Goal: Communication & Community: Connect with others

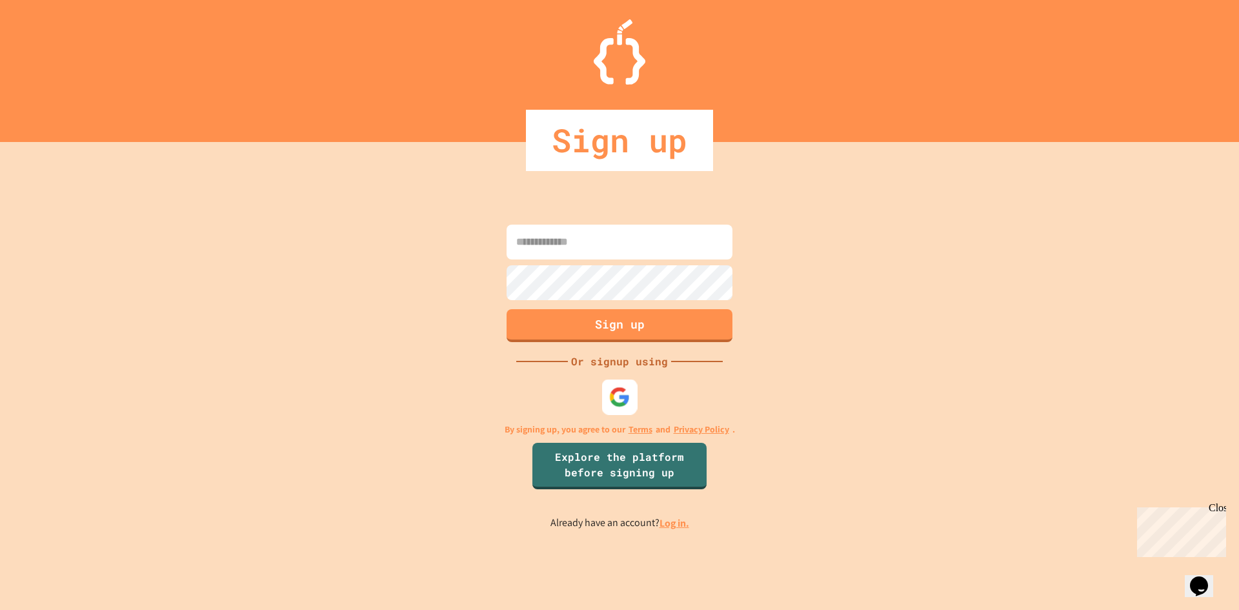
click at [618, 389] on img at bounding box center [619, 396] width 21 height 21
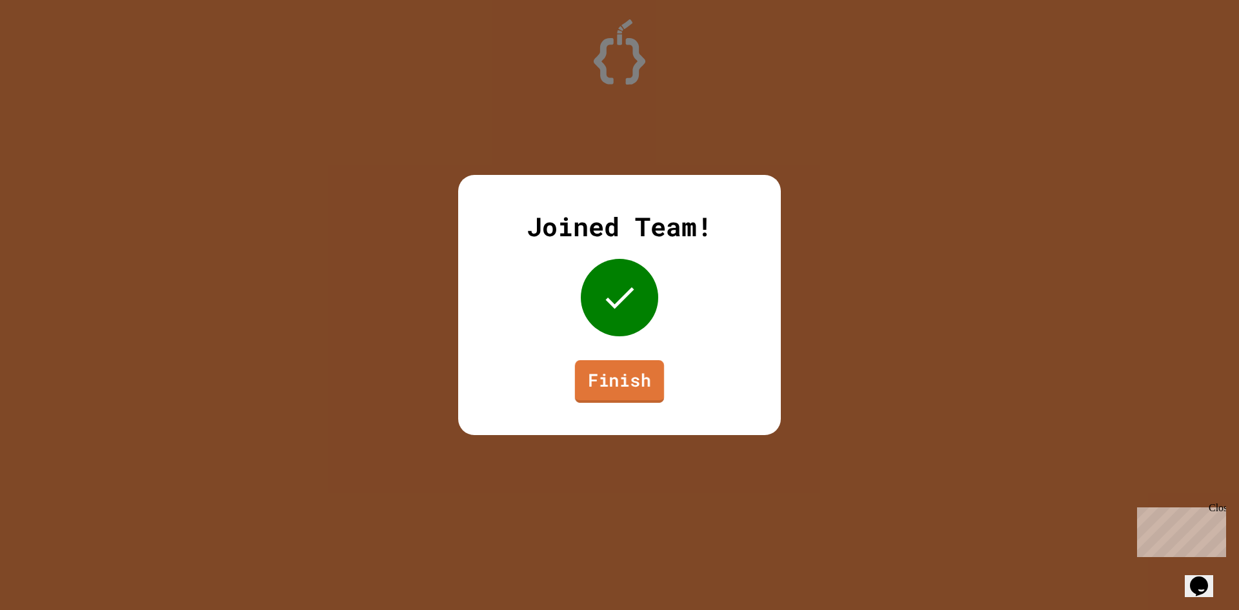
drag, startPoint x: 649, startPoint y: 378, endPoint x: 646, endPoint y: 385, distance: 8.4
click at [646, 385] on link "Finish" at bounding box center [619, 381] width 89 height 43
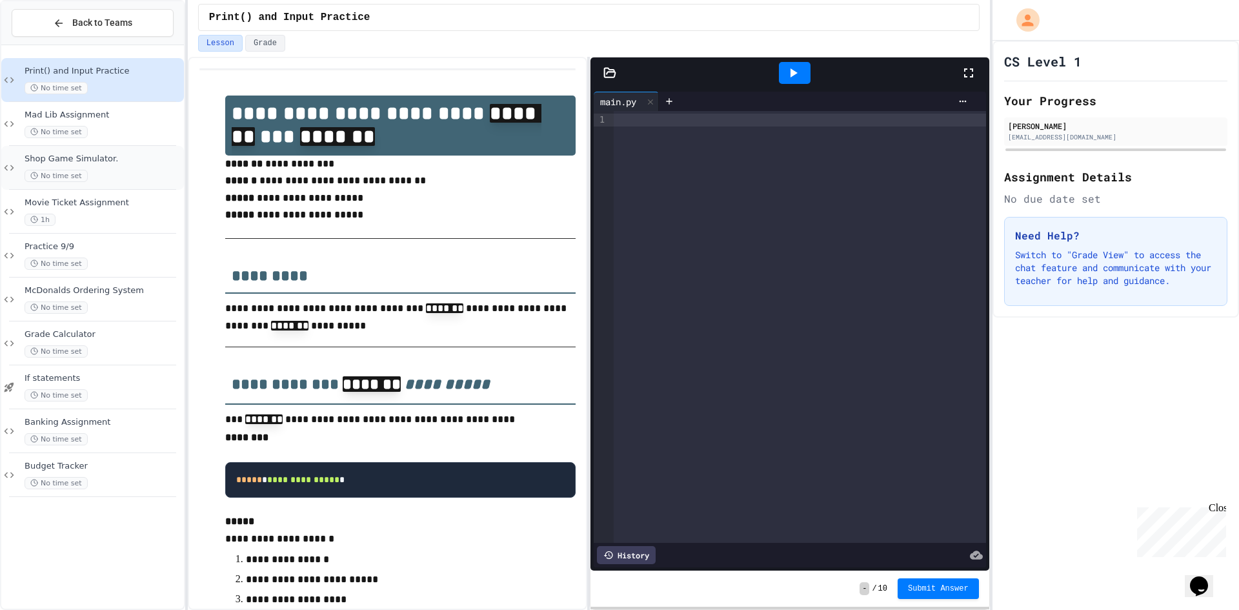
click at [152, 166] on div "Shop Game Simulator. No time set" at bounding box center [103, 168] width 157 height 28
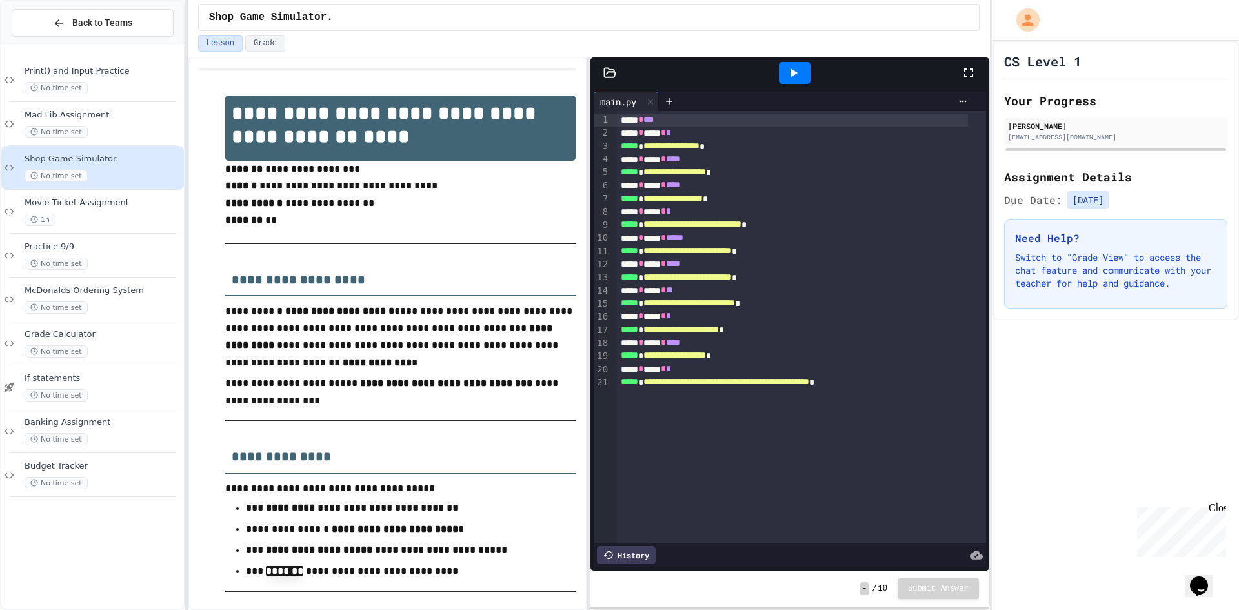
click at [787, 65] on icon at bounding box center [792, 72] width 15 height 15
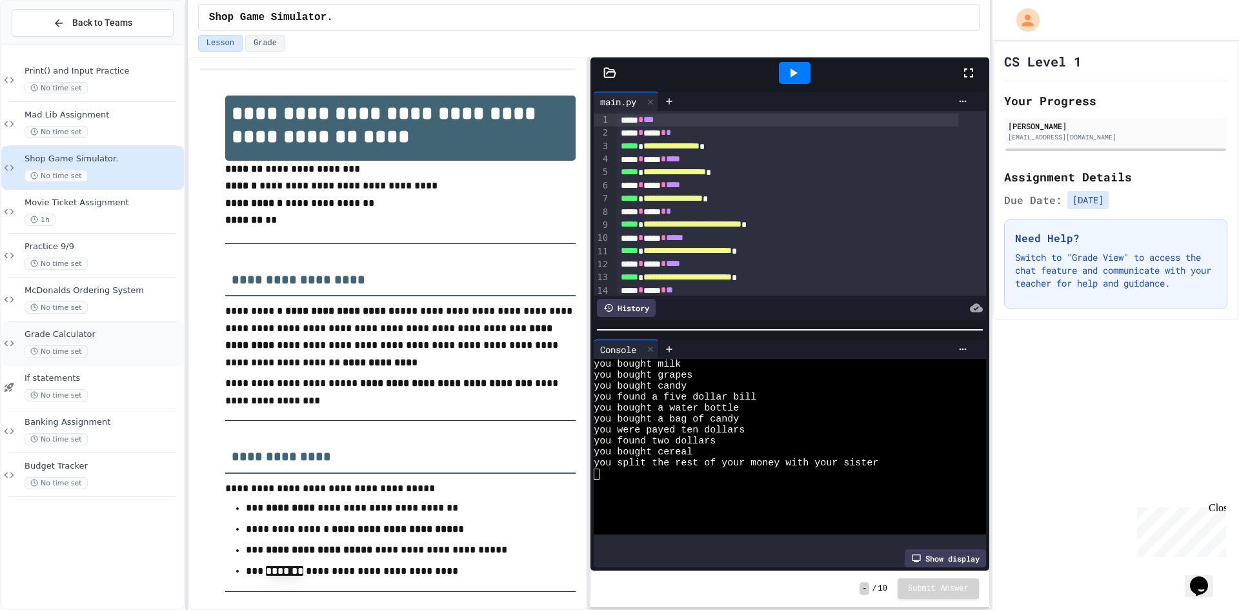
click at [134, 341] on div "Grade Calculator No time set" at bounding box center [103, 343] width 157 height 28
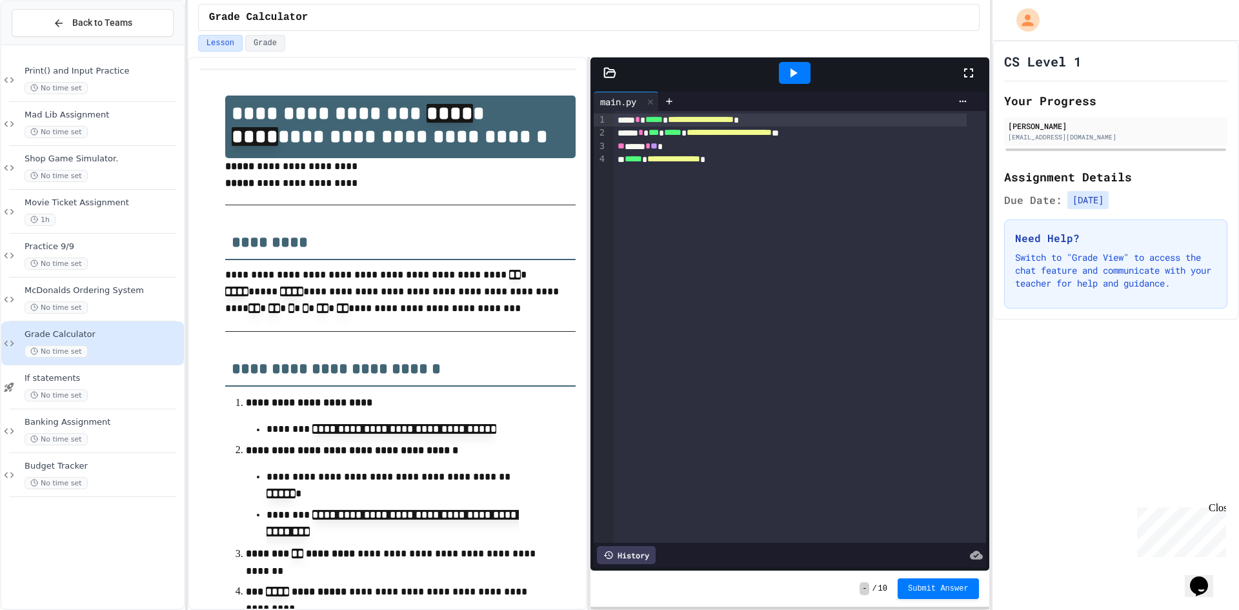
click at [783, 71] on div at bounding box center [795, 73] width 32 height 22
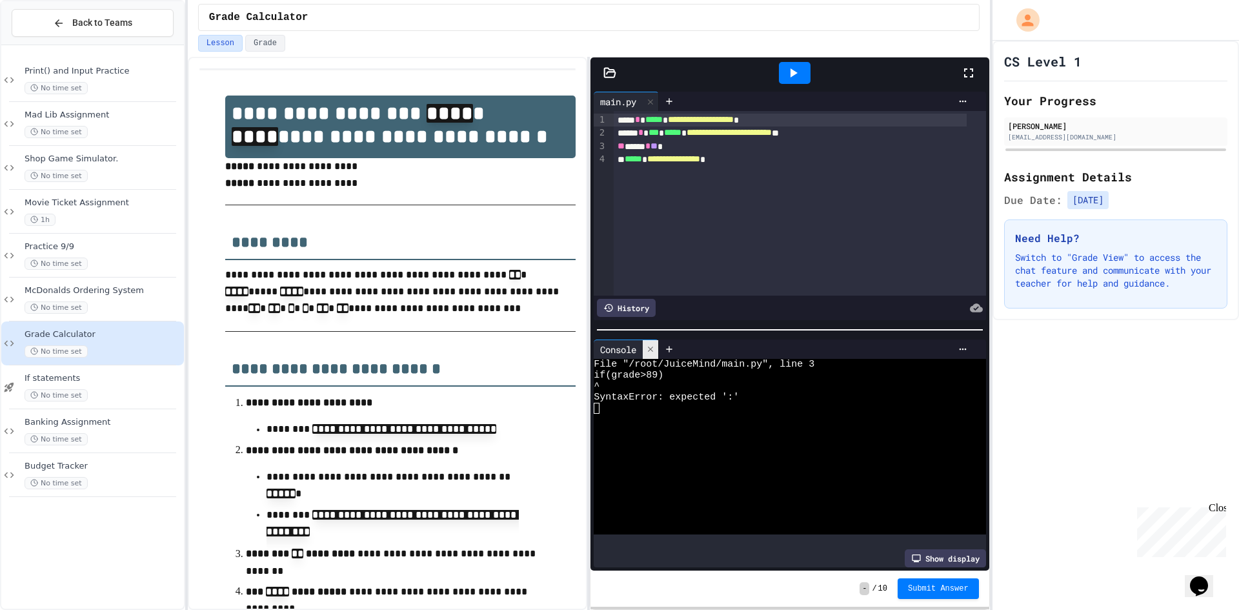
click at [653, 347] on icon at bounding box center [650, 349] width 5 height 5
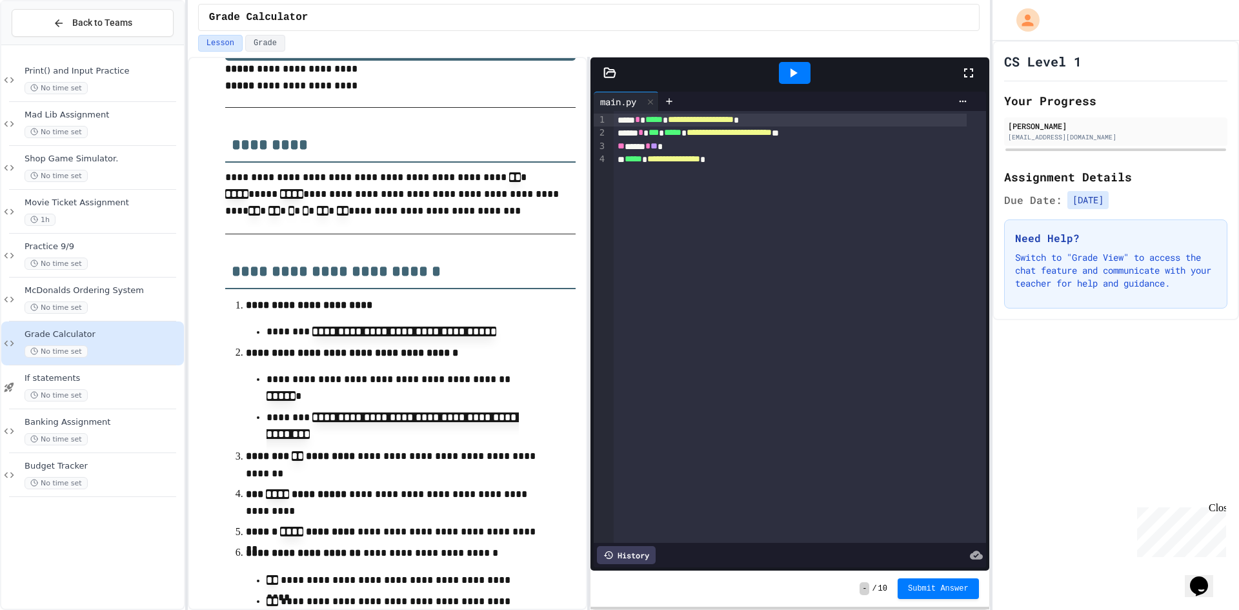
scroll to position [129, 0]
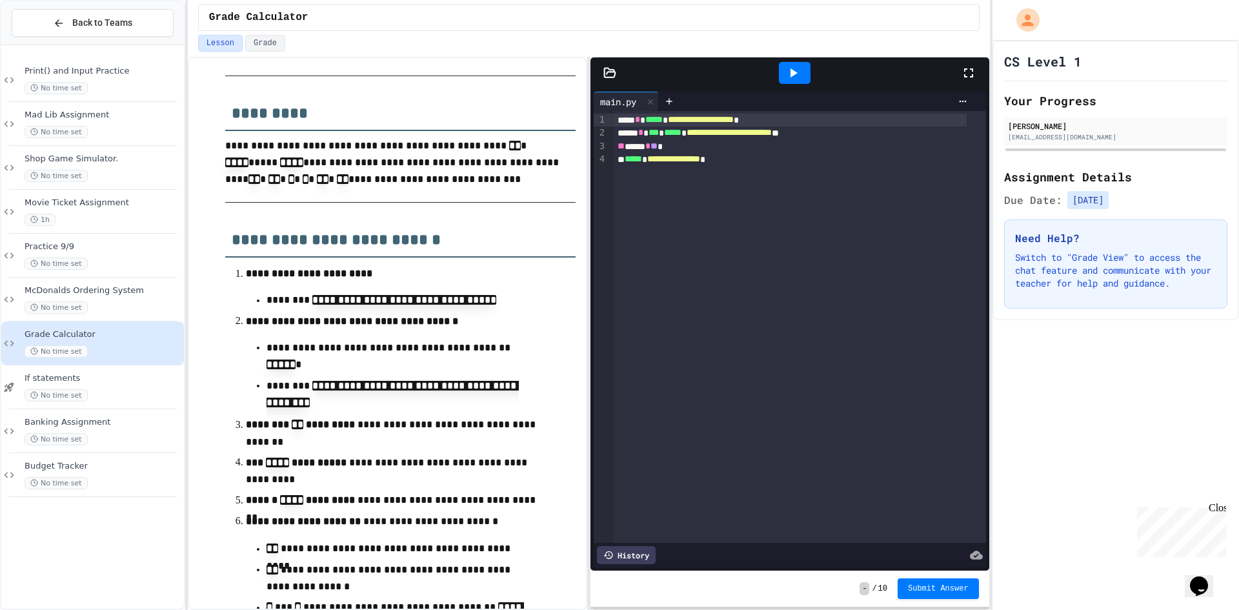
drag, startPoint x: 1219, startPoint y: 505, endPoint x: 2346, endPoint y: 1003, distance: 1232.6
click at [1219, 505] on div "Close" at bounding box center [1217, 510] width 16 height 16
